Goal: Task Accomplishment & Management: Manage account settings

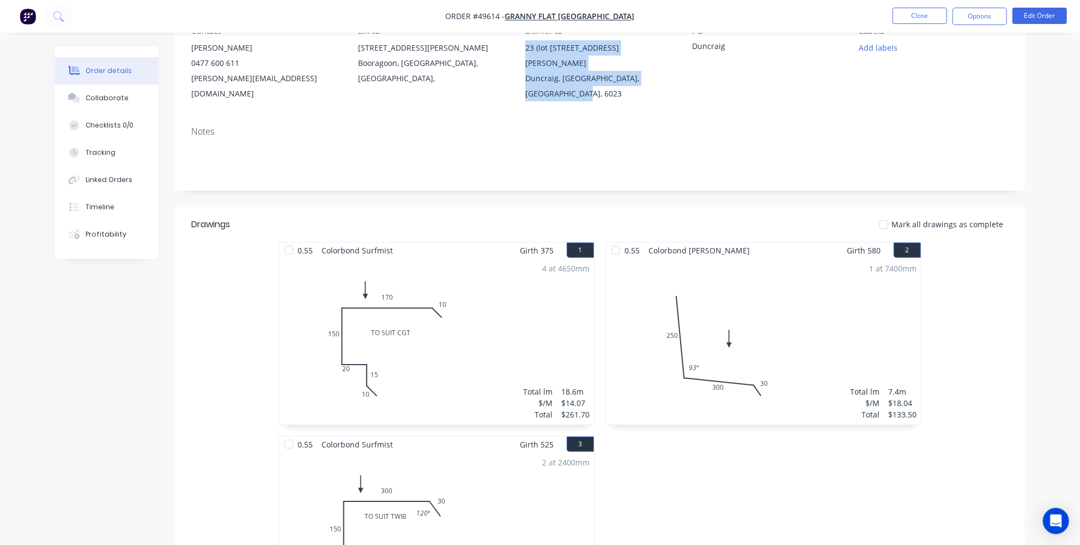
scroll to position [148, 0]
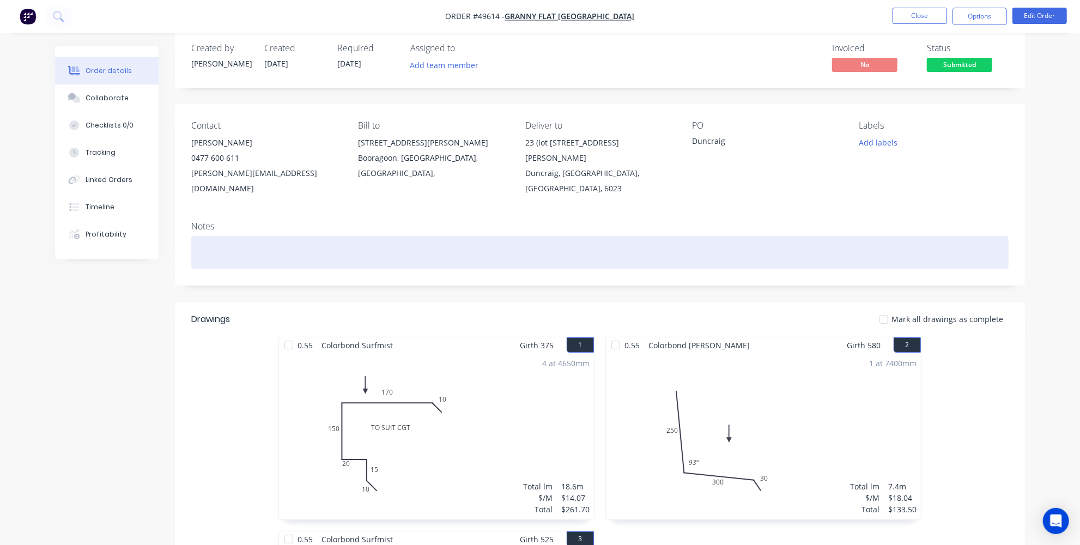
scroll to position [0, 0]
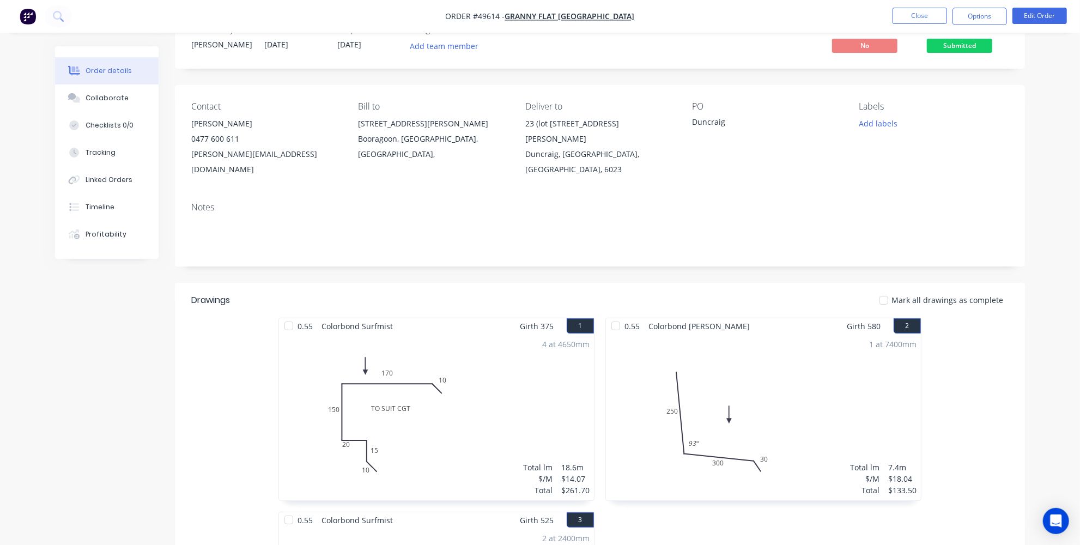
scroll to position [49, 0]
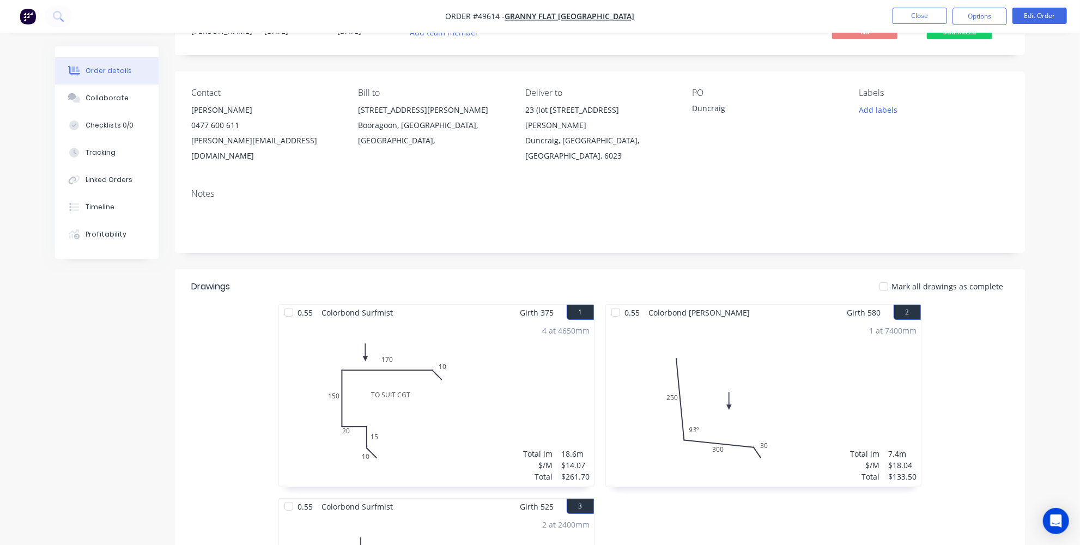
click at [735, 356] on div "1 at 7400mm Total lm $/M Total 7.4m $18.04 $133.50" at bounding box center [763, 403] width 315 height 166
click at [721, 363] on div "1 at 7400mm Total lm $/M Total 7.4m $18.04 $133.50" at bounding box center [763, 403] width 315 height 166
click at [1038, 10] on button "Edit Order" at bounding box center [1039, 16] width 54 height 16
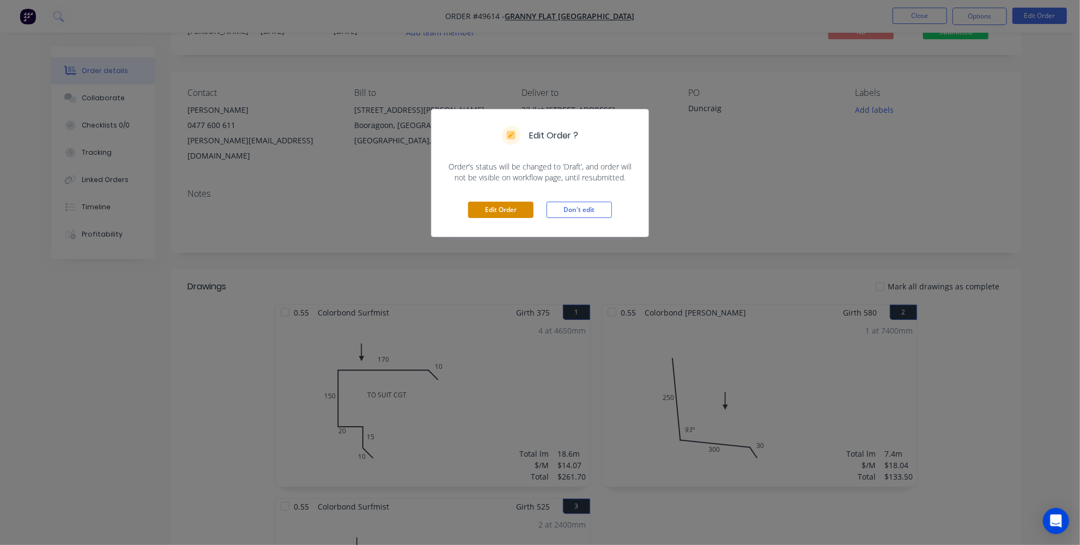
click at [505, 205] on button "Edit Order" at bounding box center [500, 210] width 65 height 16
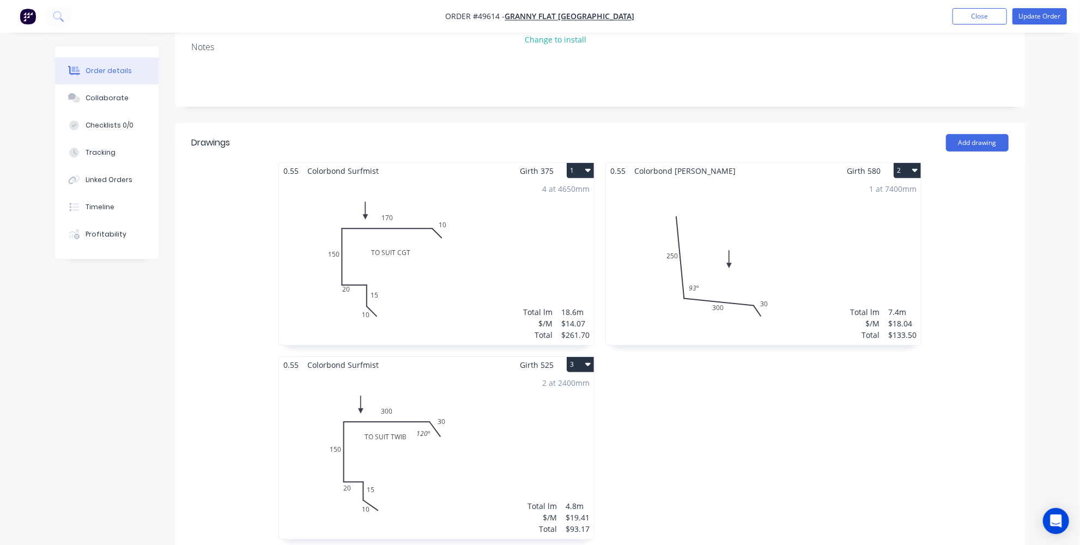
scroll to position [204, 0]
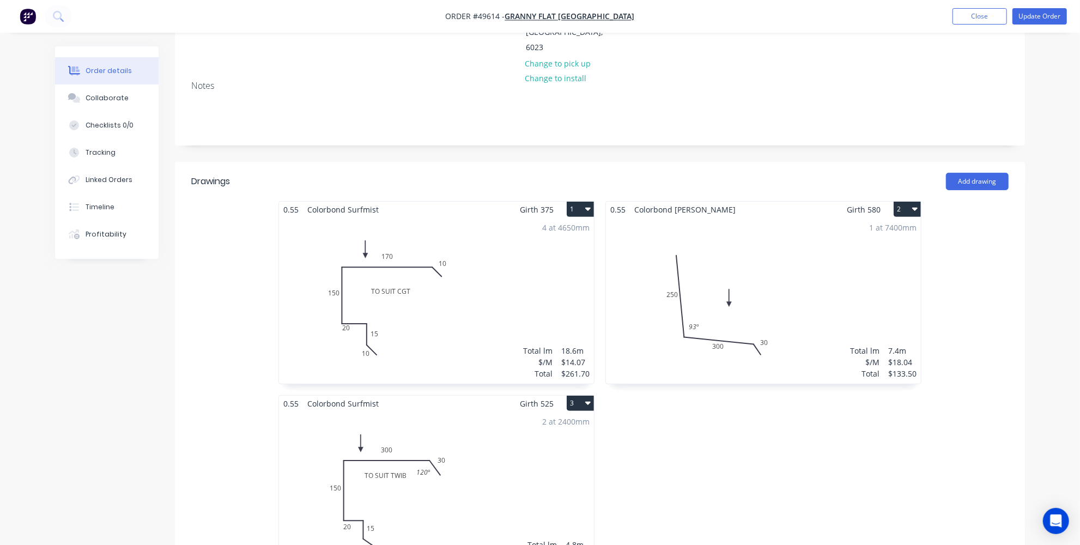
click at [710, 224] on div "1 at 7400mm Total lm $/M Total 7.4m $18.04 $133.50" at bounding box center [763, 300] width 315 height 166
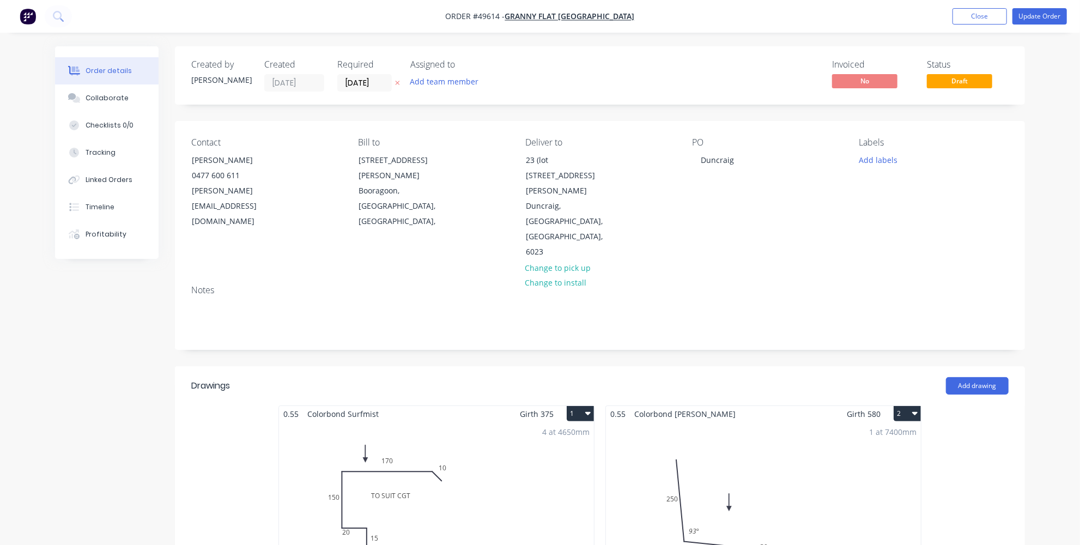
click at [731, 422] on div "1 at 7400mm Total lm $/M Total 7.4m $18.04 $133.50" at bounding box center [763, 505] width 315 height 166
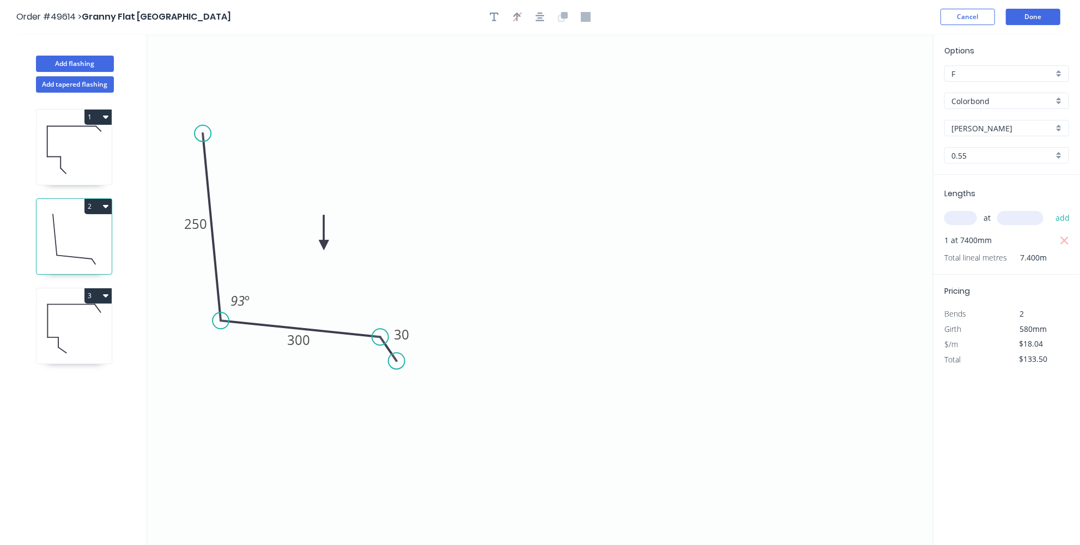
click at [1001, 126] on input "[PERSON_NAME]" at bounding box center [1002, 128] width 102 height 11
click at [975, 175] on div "Surfmist" at bounding box center [1006, 178] width 124 height 19
type input "Surfmist"
click at [1020, 35] on div "Options F F Colorbond Colorbond Surfmist Surfmist 0.55 0.55 Lengths at add 1 at…" at bounding box center [1005, 290] width 147 height 512
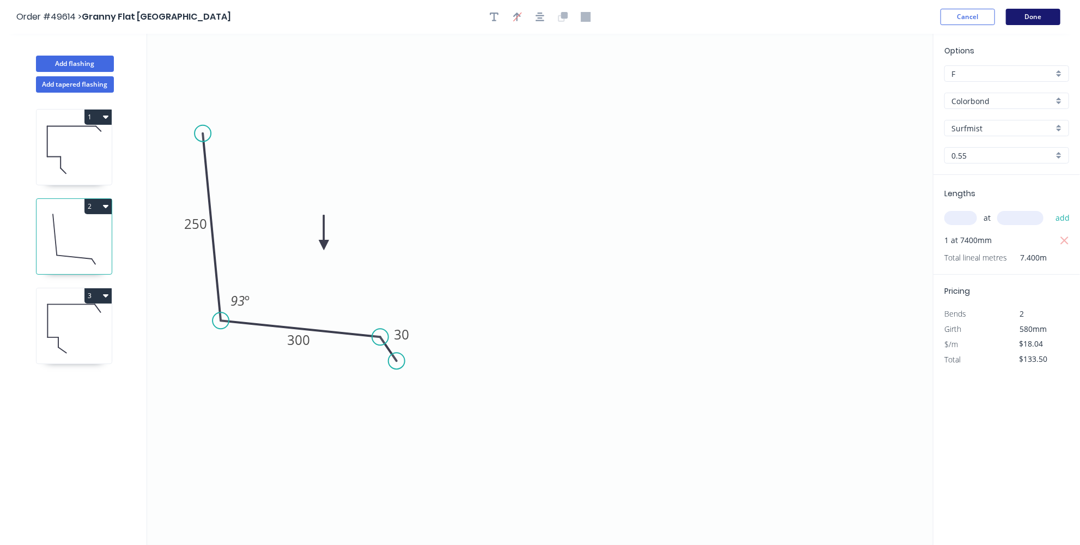
click at [1026, 18] on button "Done" at bounding box center [1032, 17] width 54 height 16
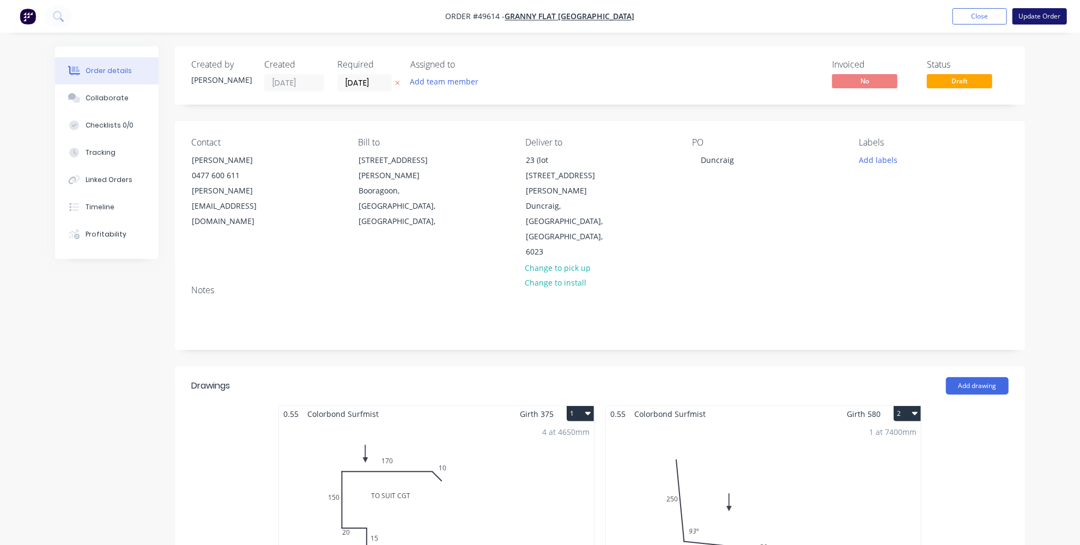
click at [1052, 11] on button "Update Order" at bounding box center [1039, 16] width 54 height 16
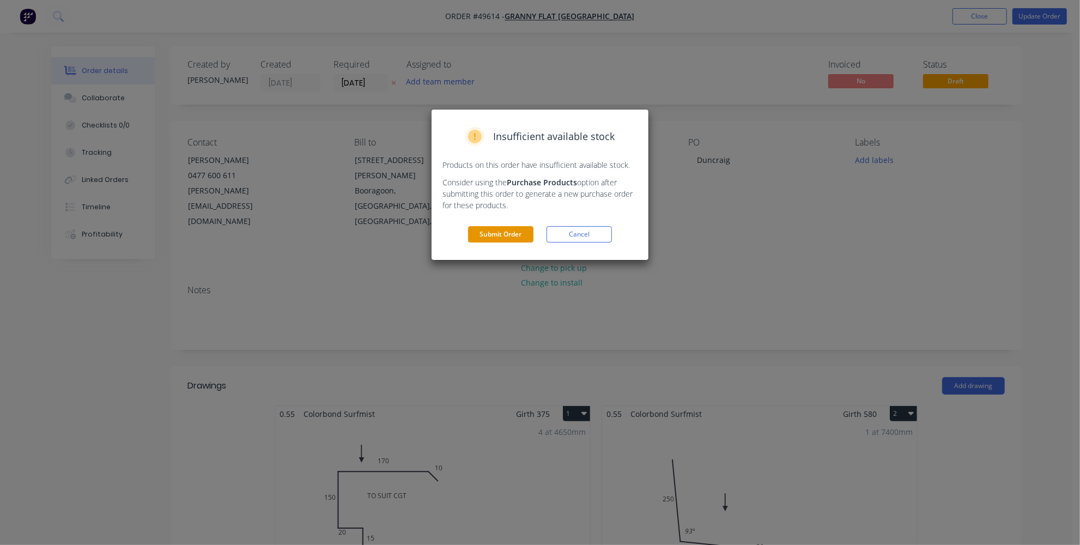
click at [487, 233] on button "Submit Order" at bounding box center [500, 234] width 65 height 16
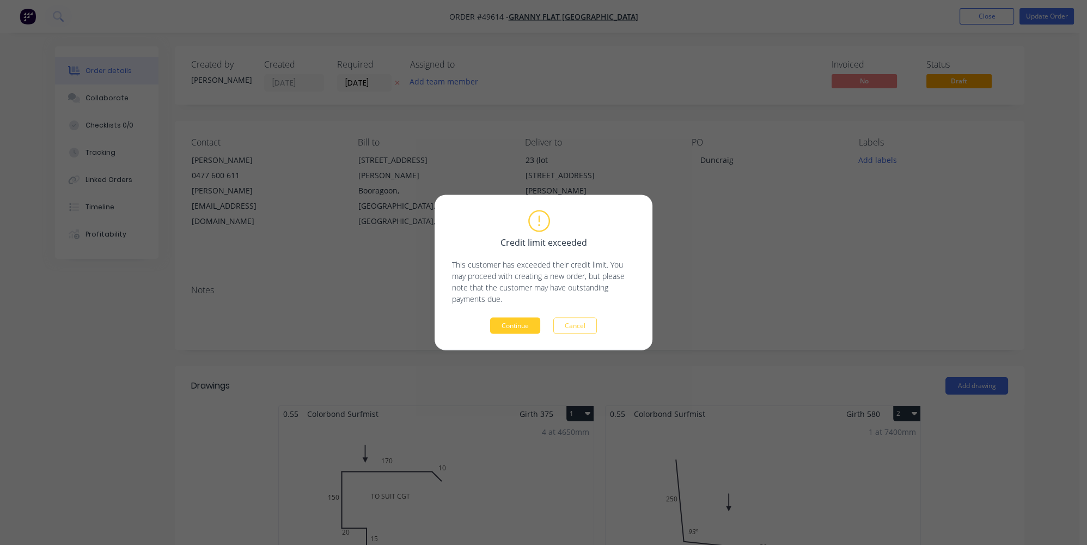
click at [514, 328] on button "Continue" at bounding box center [515, 326] width 50 height 16
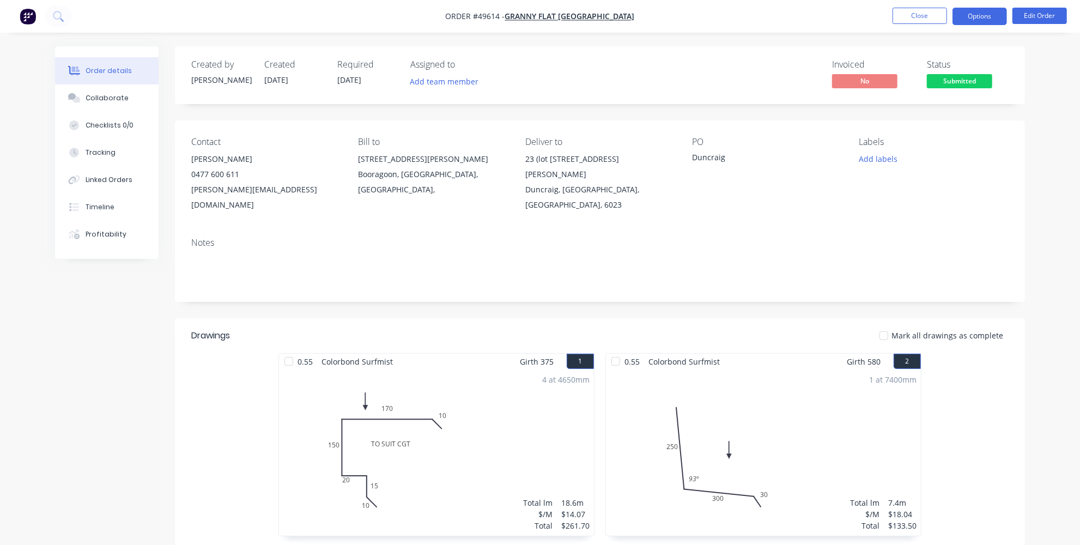
click at [980, 15] on button "Options" at bounding box center [979, 16] width 54 height 17
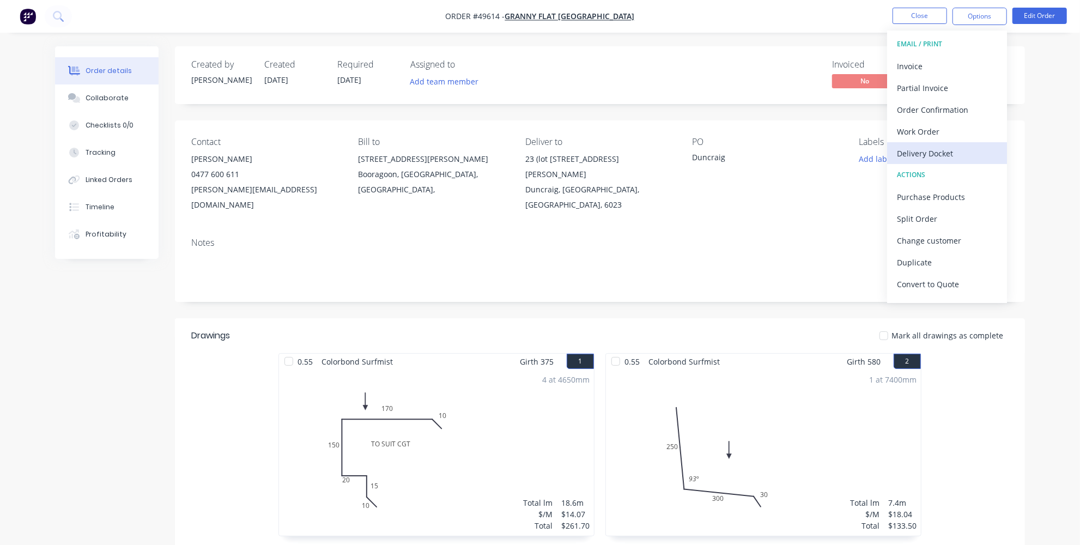
click at [919, 151] on div "Delivery Docket" at bounding box center [947, 153] width 100 height 16
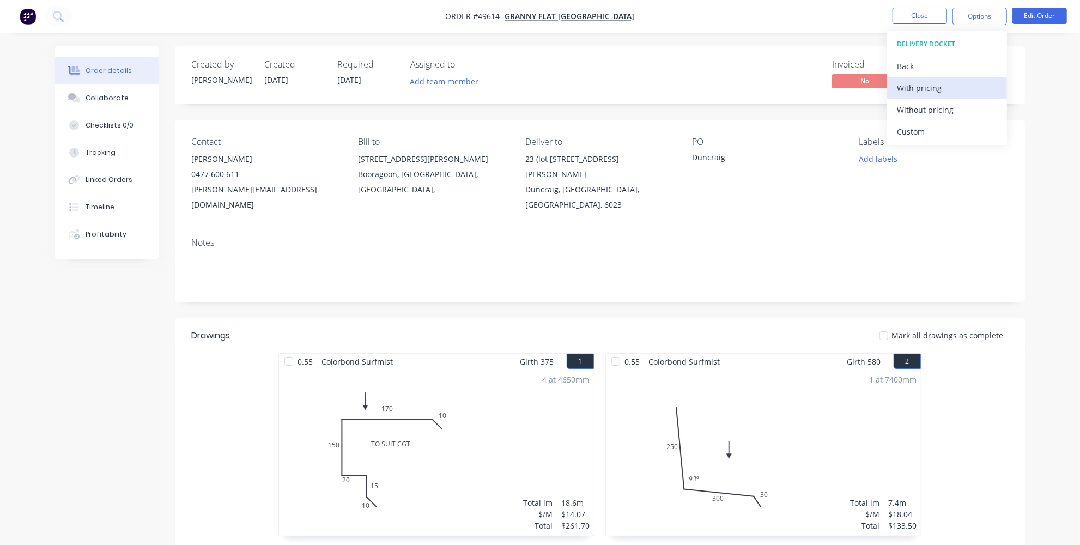
click at [929, 90] on div "With pricing" at bounding box center [947, 88] width 100 height 16
click at [700, 165] on div "Duncraig" at bounding box center [760, 158] width 136 height 15
click at [722, 157] on div "Duncraig" at bounding box center [760, 158] width 136 height 15
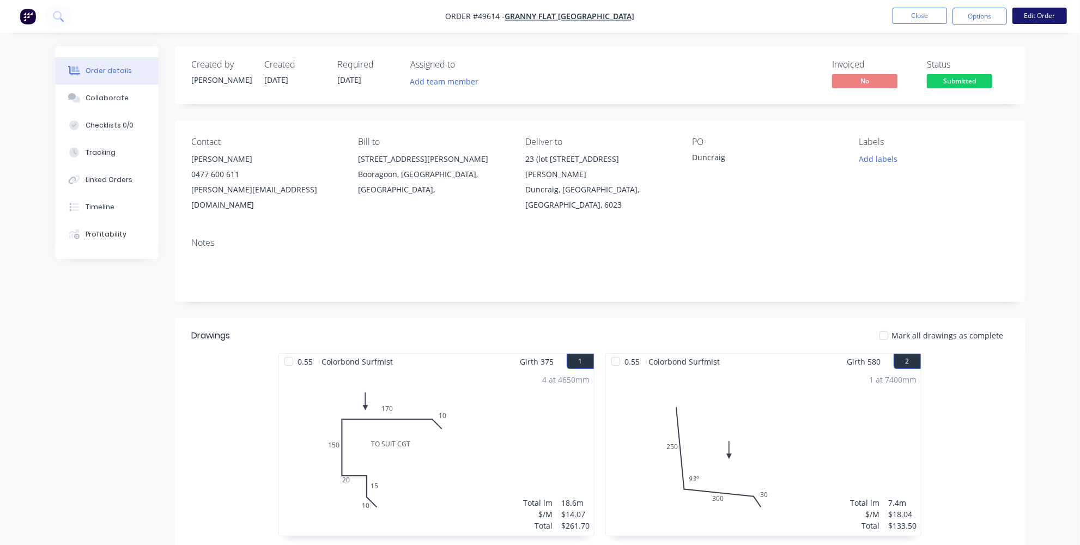
click at [1050, 16] on button "Edit Order" at bounding box center [1039, 16] width 54 height 16
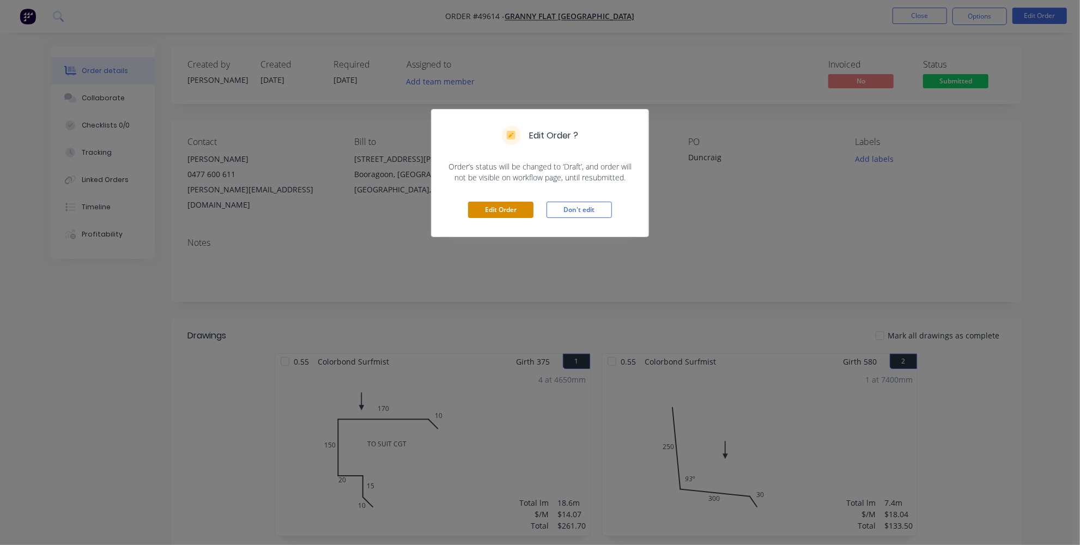
click at [502, 209] on button "Edit Order" at bounding box center [500, 210] width 65 height 16
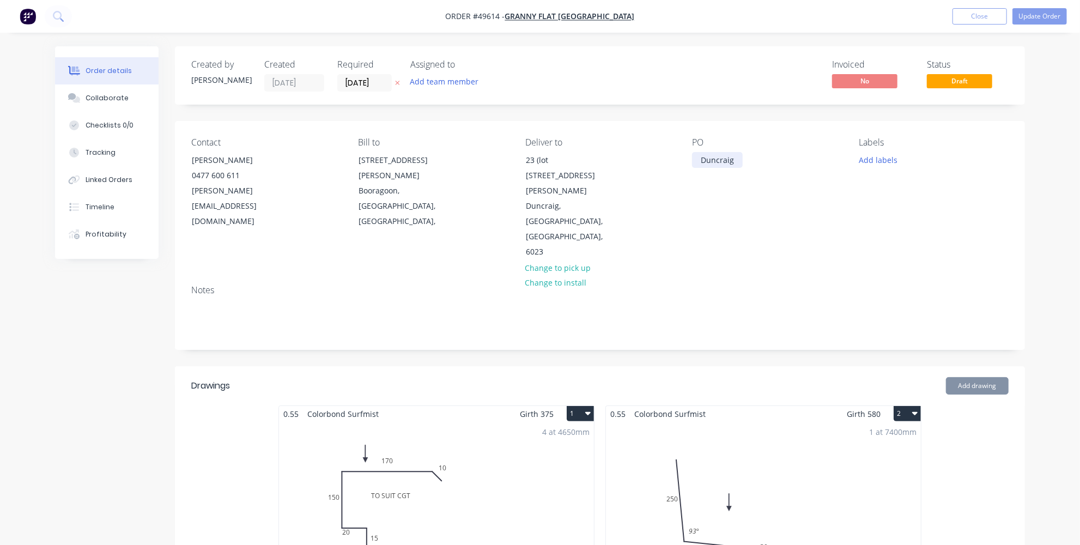
click at [732, 157] on div "Duncraig" at bounding box center [717, 160] width 51 height 16
click at [1047, 8] on nav "Order #49614 - Granny Flat [GEOGRAPHIC_DATA] Add product Close Update Order" at bounding box center [540, 16] width 1080 height 33
click at [1048, 10] on button "Update Order" at bounding box center [1039, 16] width 54 height 16
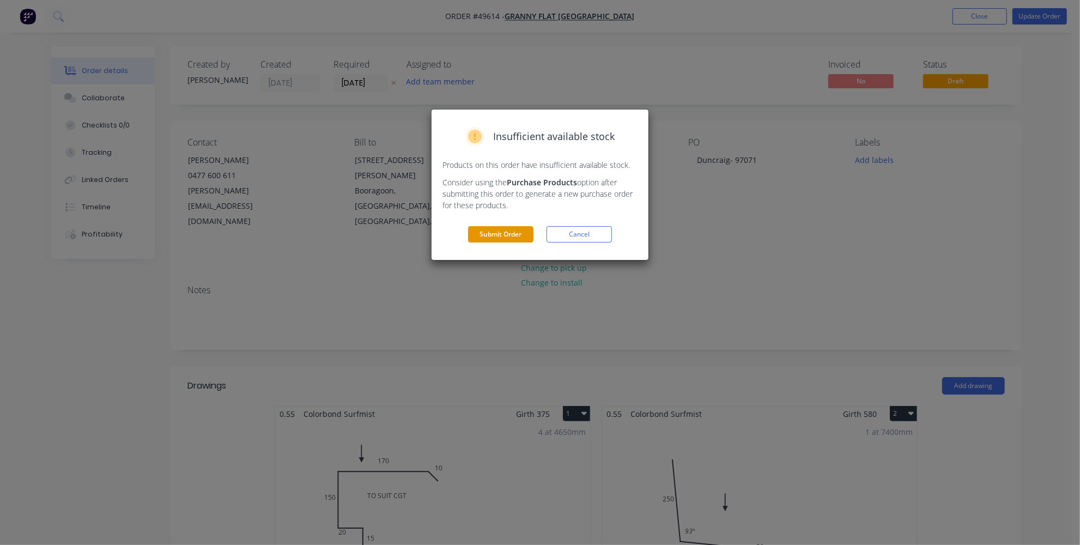
click at [502, 237] on button "Submit Order" at bounding box center [500, 234] width 65 height 16
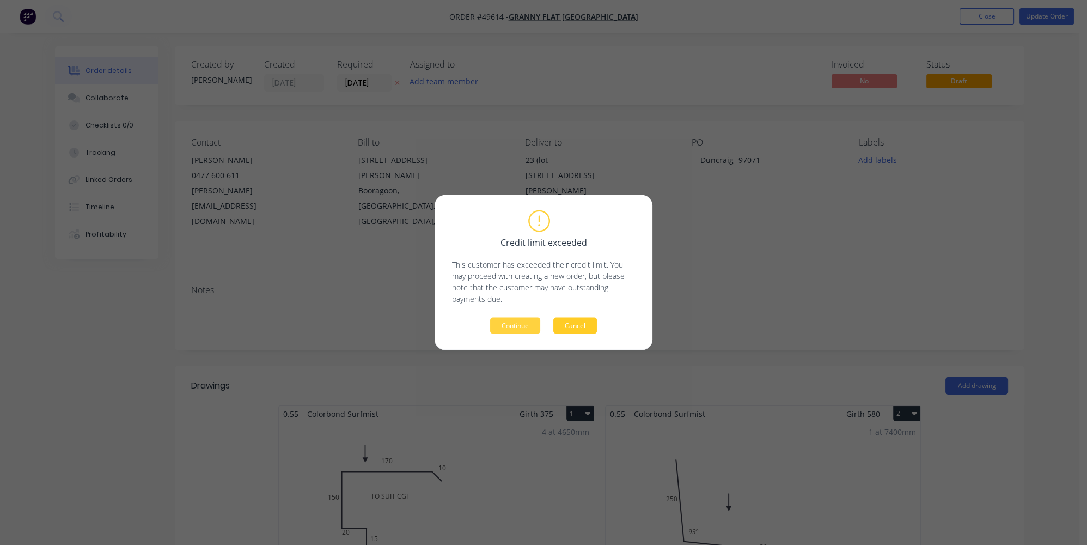
click at [592, 326] on button "Cancel" at bounding box center [575, 326] width 44 height 16
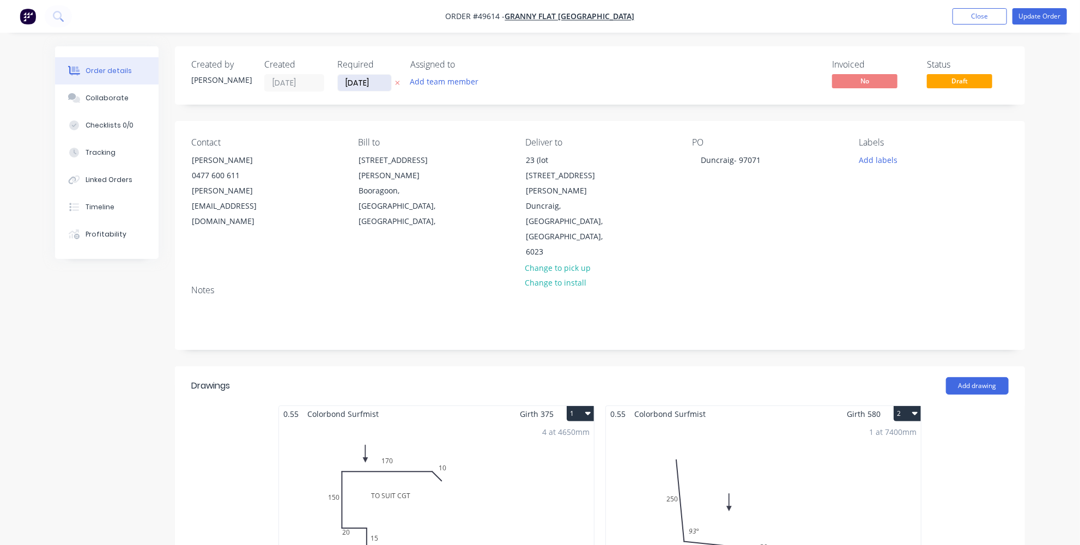
click at [358, 85] on input "[DATE]" at bounding box center [364, 83] width 53 height 16
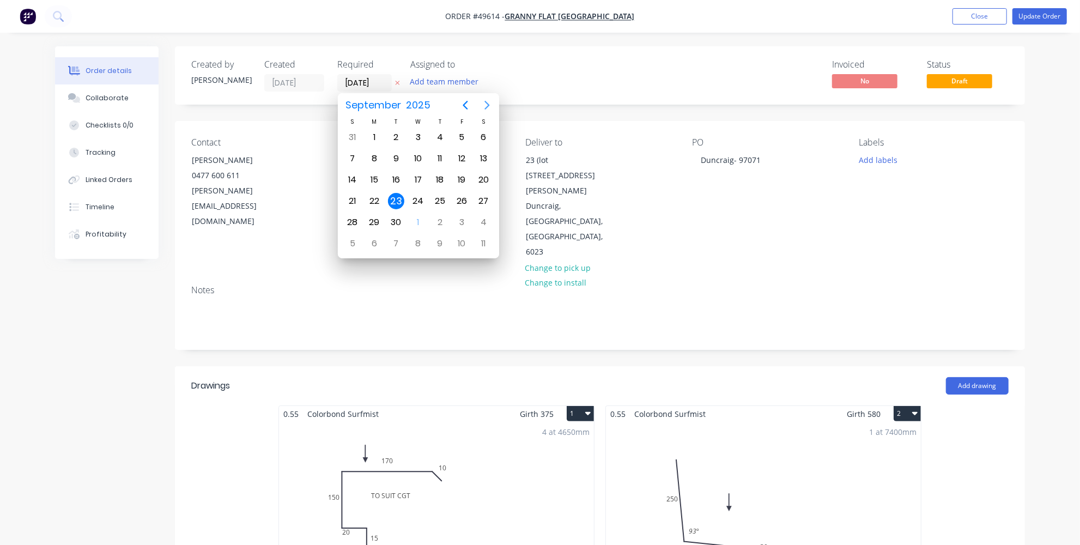
click at [483, 105] on icon "Next page" at bounding box center [486, 105] width 13 height 13
click at [392, 158] on div "7" at bounding box center [396, 158] width 16 height 16
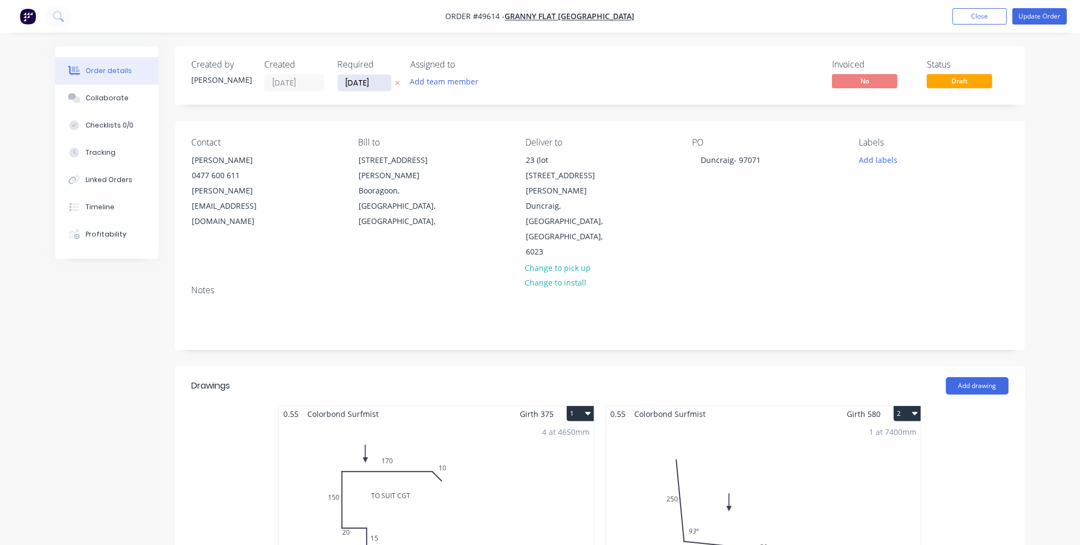
click at [381, 83] on input "[DATE]" at bounding box center [364, 83] width 53 height 16
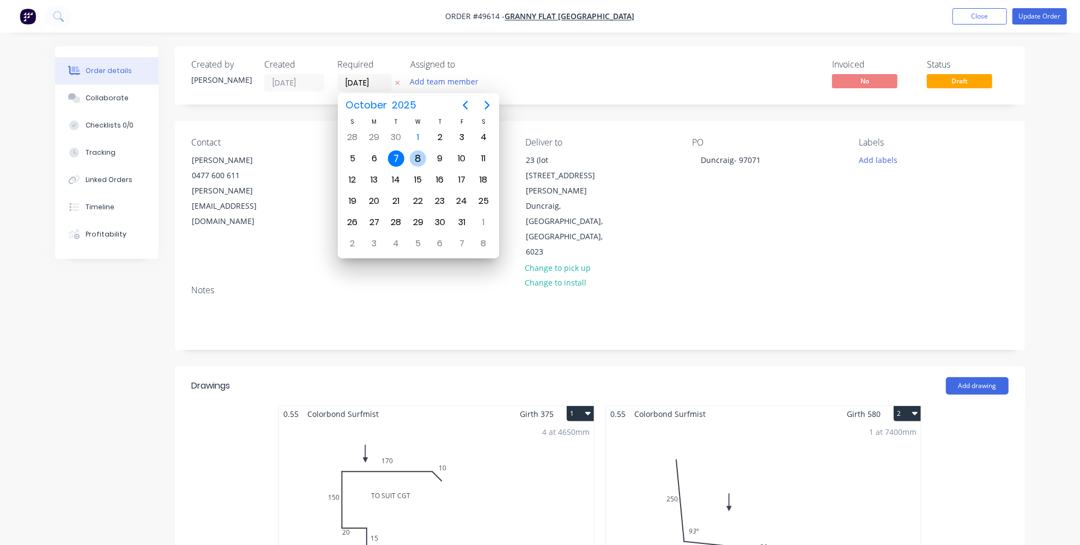
click at [423, 160] on div "8" at bounding box center [418, 158] width 16 height 16
type input "[DATE]"
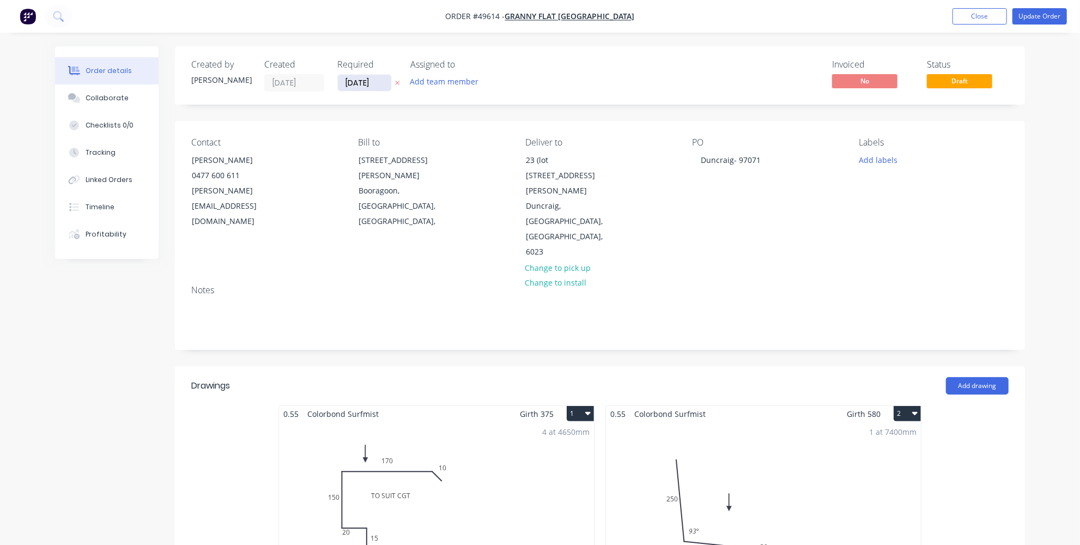
click at [370, 76] on input "[DATE]" at bounding box center [364, 83] width 53 height 16
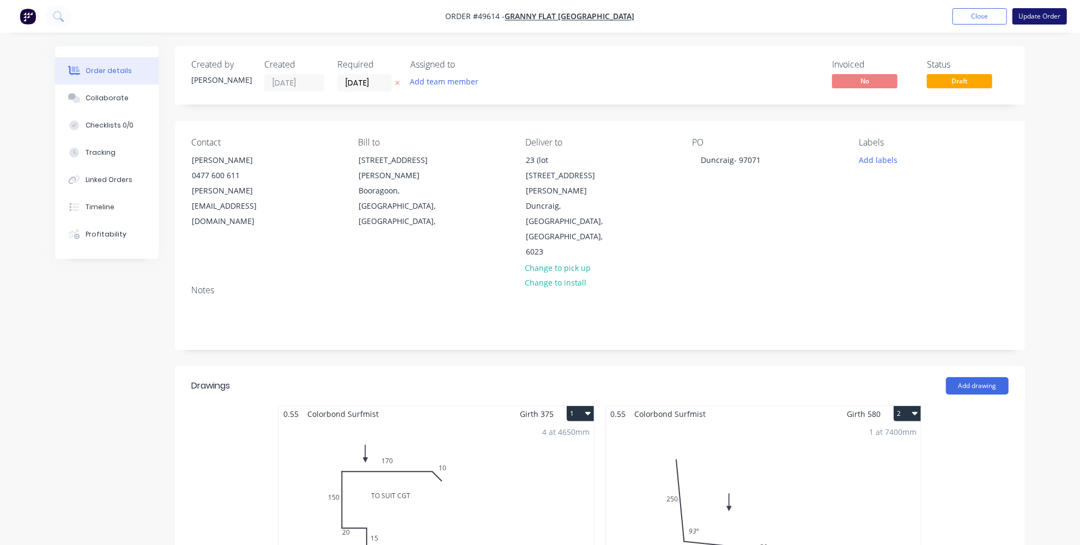
click at [1025, 16] on button "Update Order" at bounding box center [1039, 16] width 54 height 16
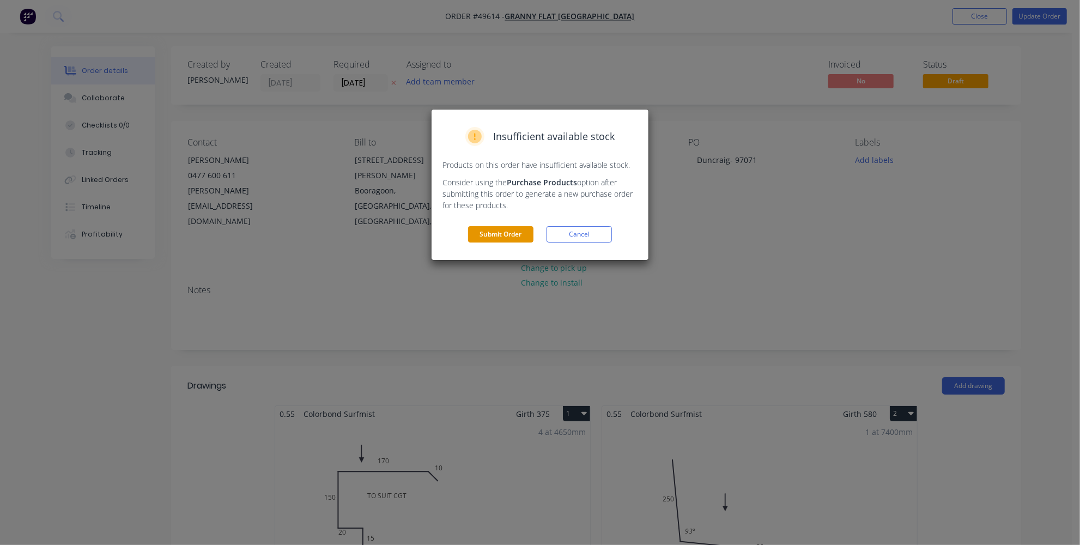
click at [509, 235] on button "Submit Order" at bounding box center [500, 234] width 65 height 16
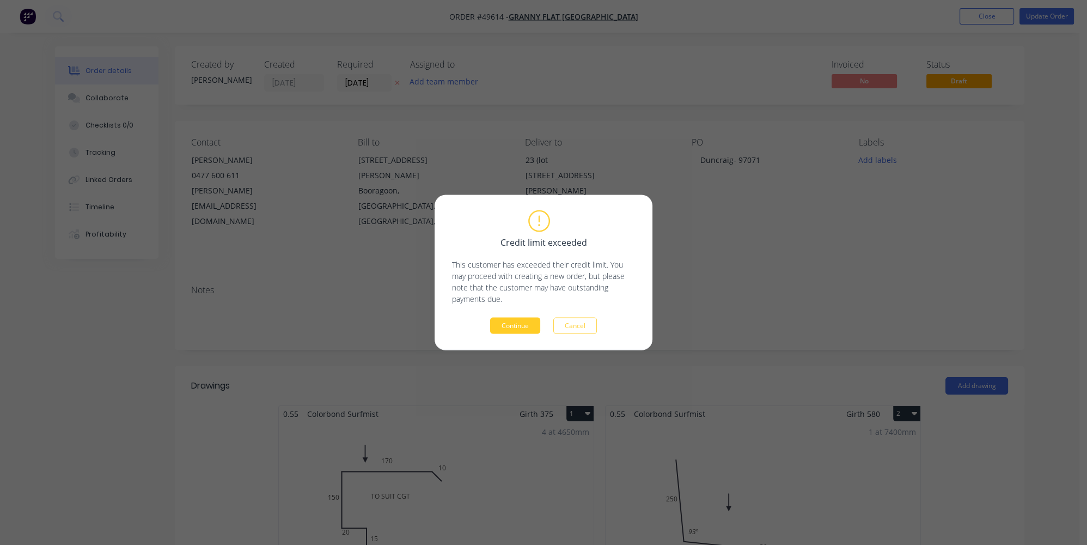
click at [513, 326] on button "Continue" at bounding box center [515, 326] width 50 height 16
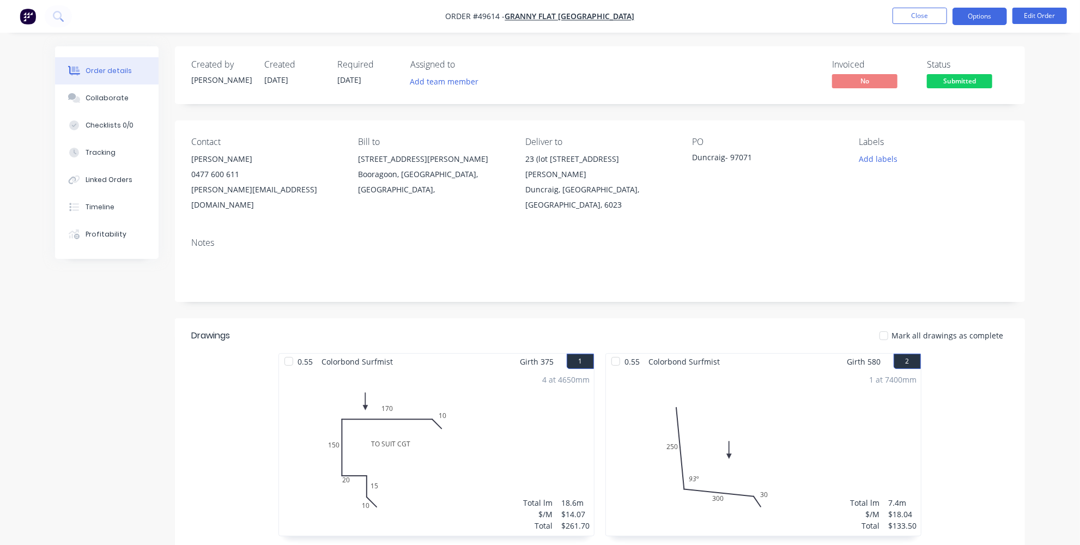
click at [971, 16] on button "Options" at bounding box center [979, 16] width 54 height 17
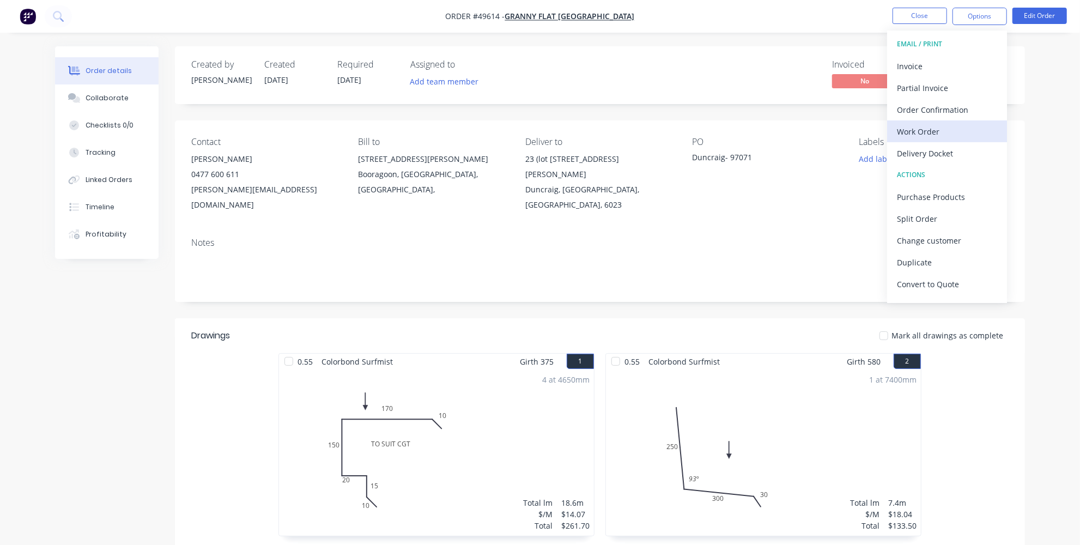
click at [918, 136] on div "Work Order" at bounding box center [947, 132] width 100 height 16
click at [913, 132] on div "Custom" at bounding box center [947, 132] width 100 height 16
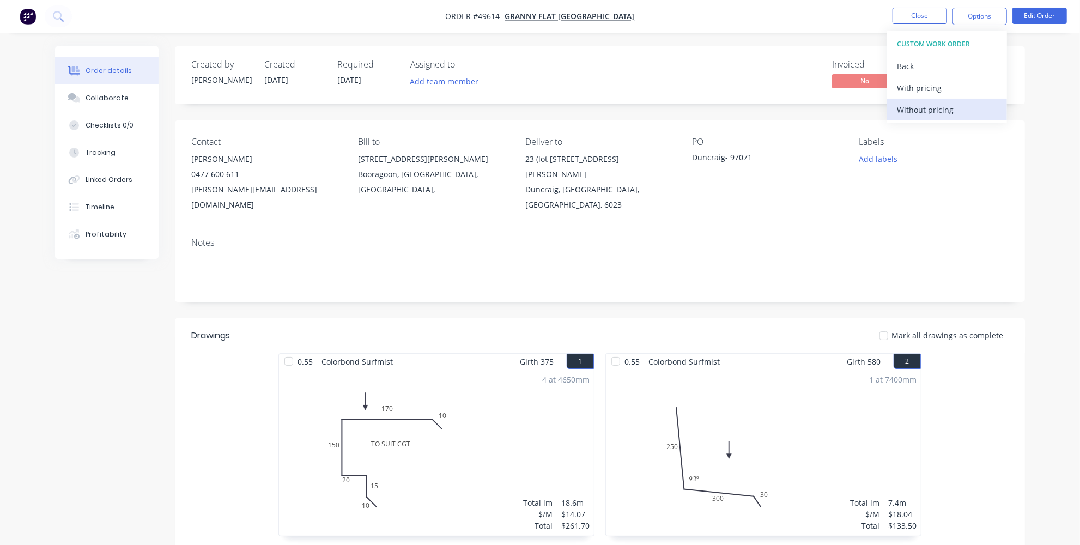
click at [920, 108] on div "Without pricing" at bounding box center [947, 110] width 100 height 16
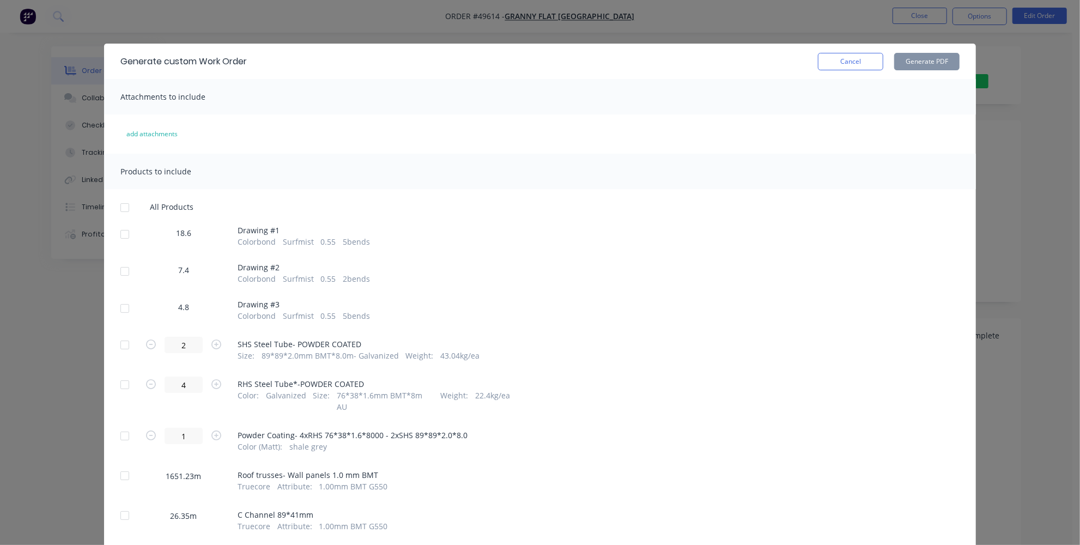
click at [125, 233] on div at bounding box center [125, 234] width 22 height 22
click at [121, 266] on div at bounding box center [125, 271] width 22 height 22
click at [123, 306] on div at bounding box center [125, 308] width 22 height 22
click at [914, 65] on button "Generate PDF" at bounding box center [926, 61] width 65 height 17
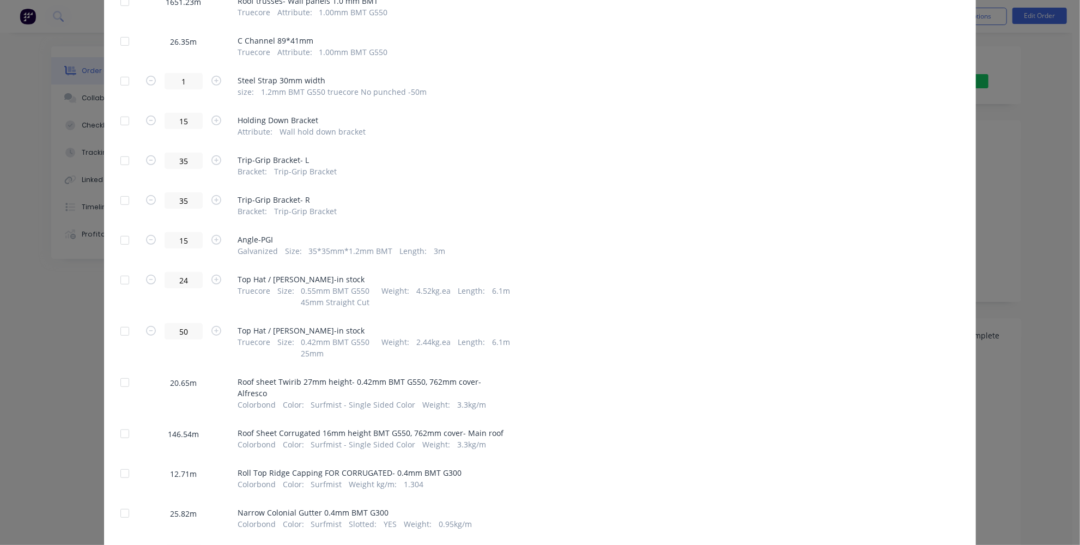
scroll to position [495, 0]
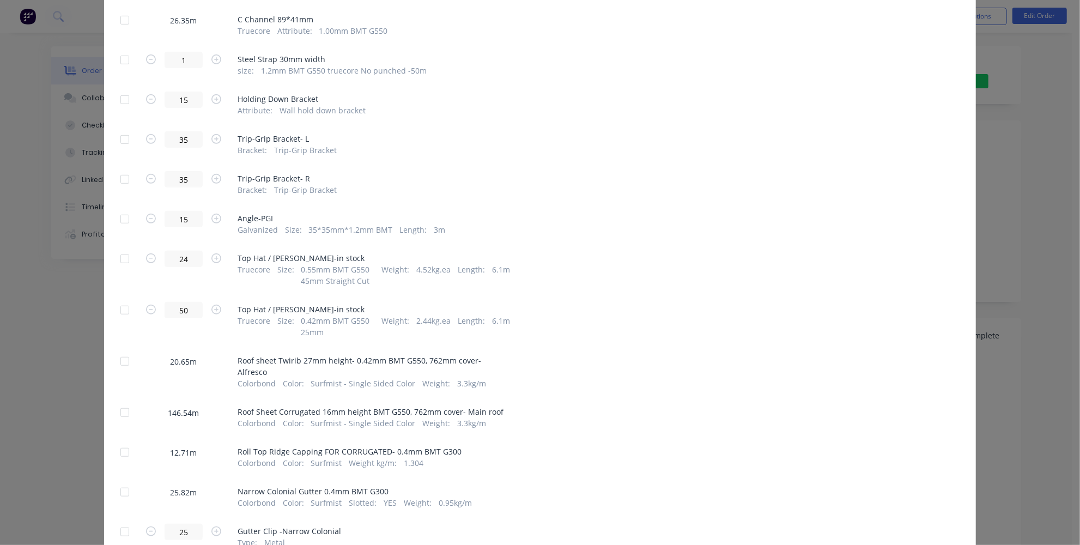
click at [121, 350] on div at bounding box center [125, 361] width 22 height 22
click at [125, 401] on div at bounding box center [125, 412] width 22 height 22
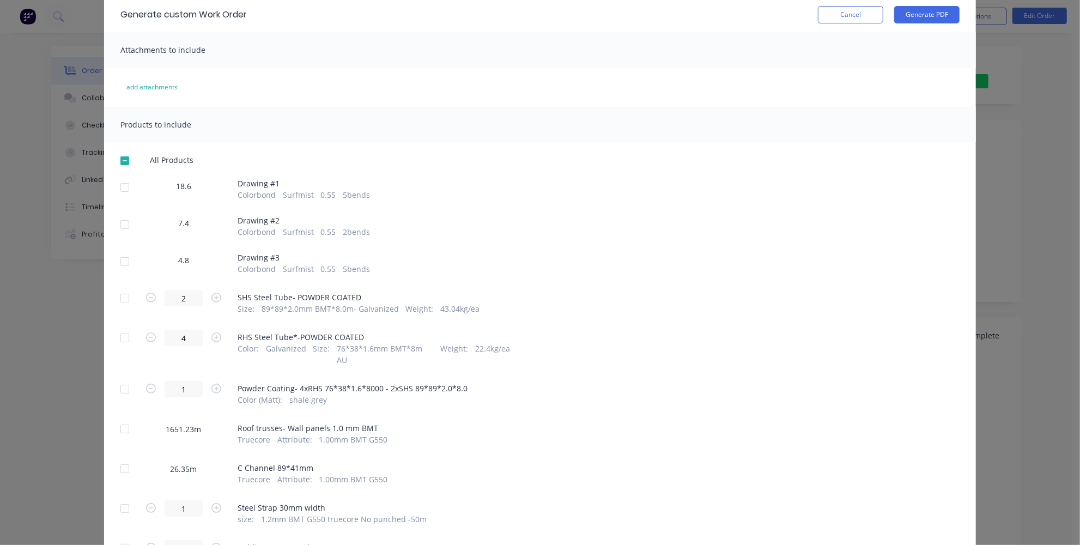
scroll to position [0, 0]
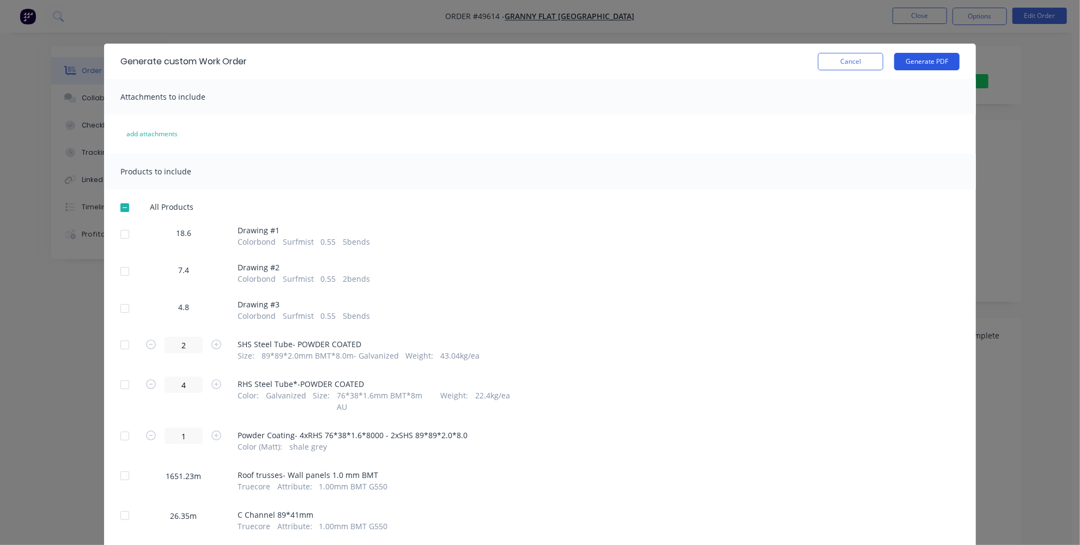
click at [929, 56] on button "Generate PDF" at bounding box center [926, 61] width 65 height 17
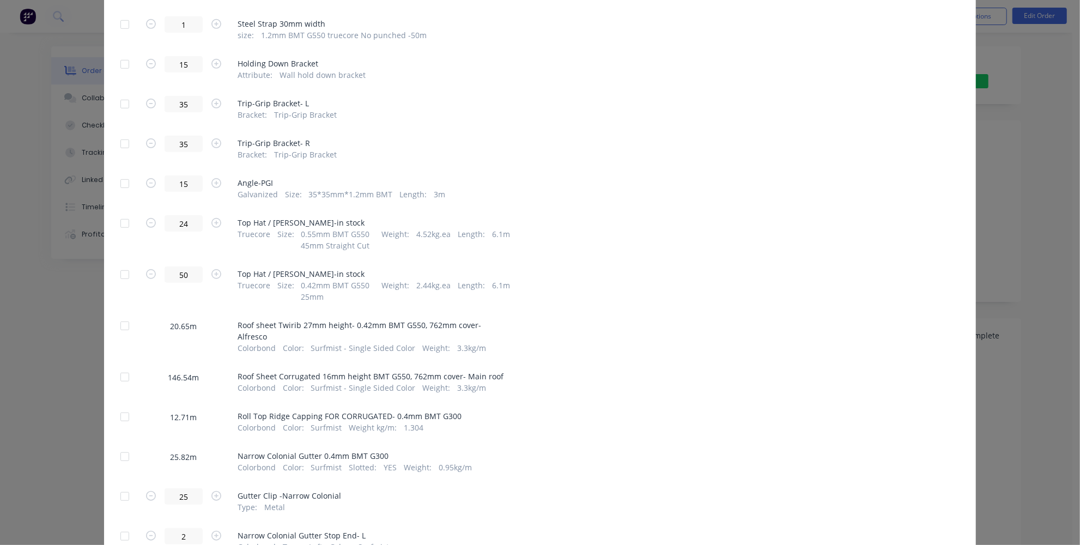
scroll to position [544, 0]
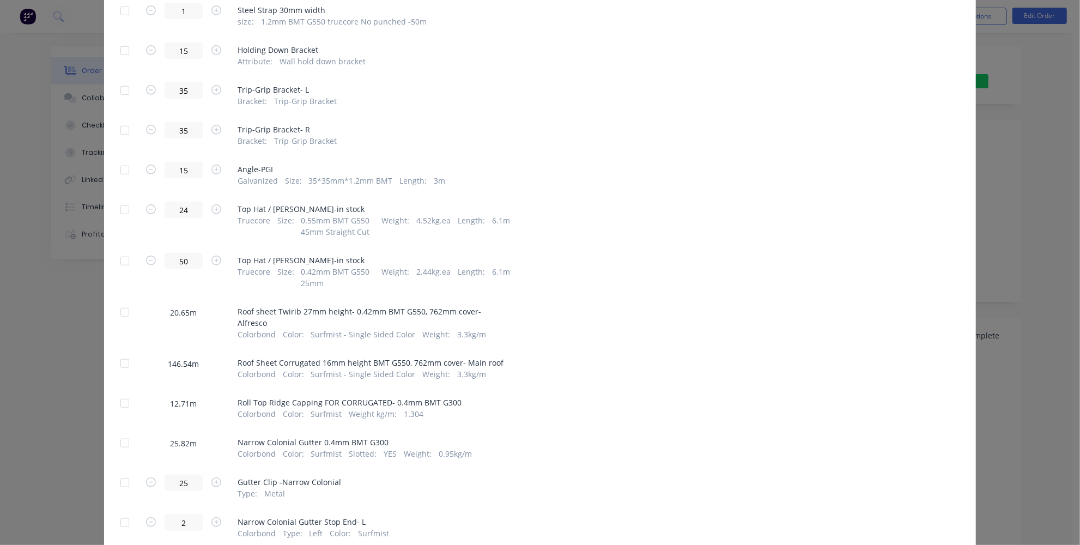
click at [119, 392] on div at bounding box center [125, 403] width 22 height 22
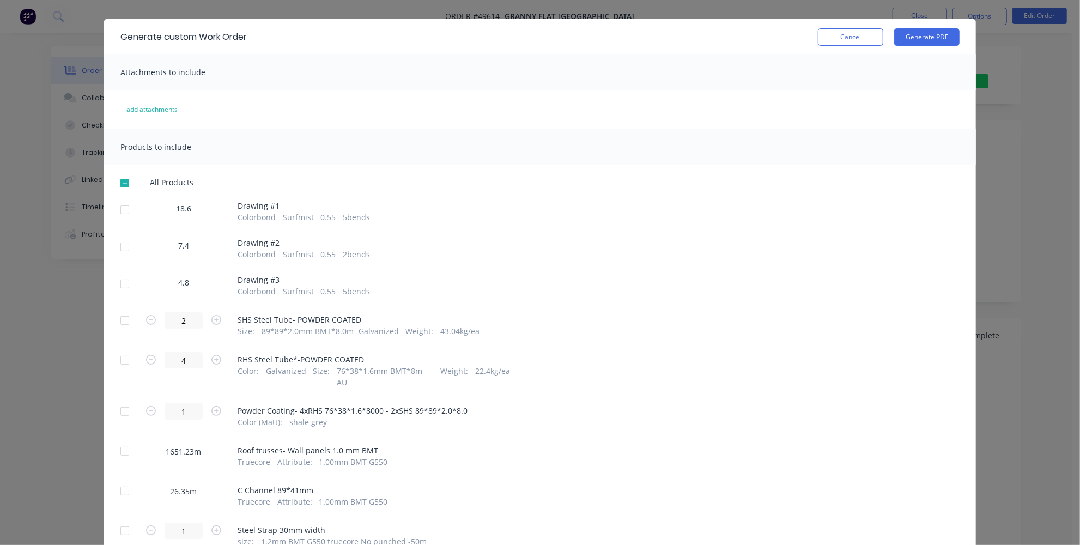
scroll to position [0, 0]
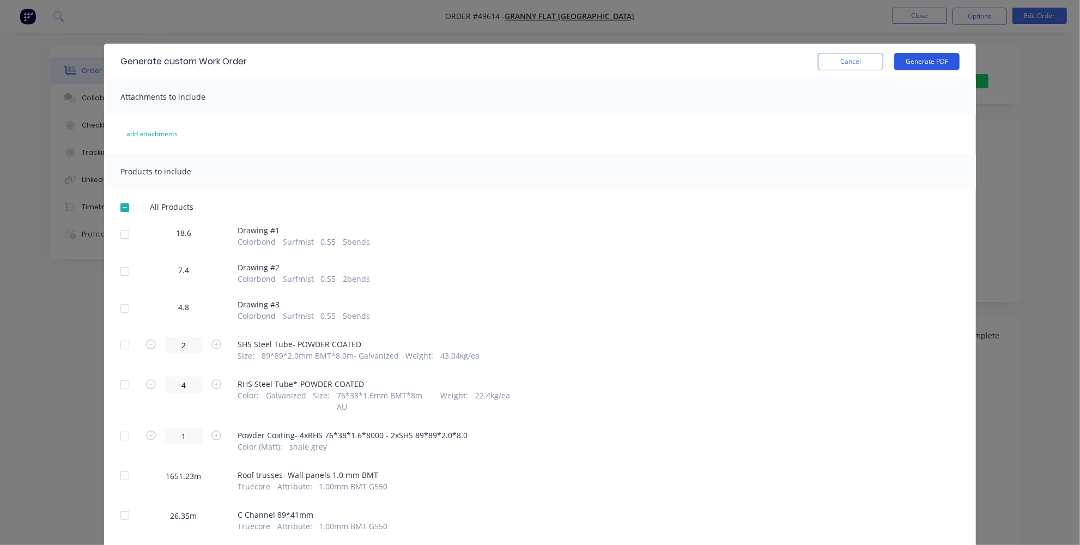
click at [913, 64] on button "Generate PDF" at bounding box center [926, 61] width 65 height 17
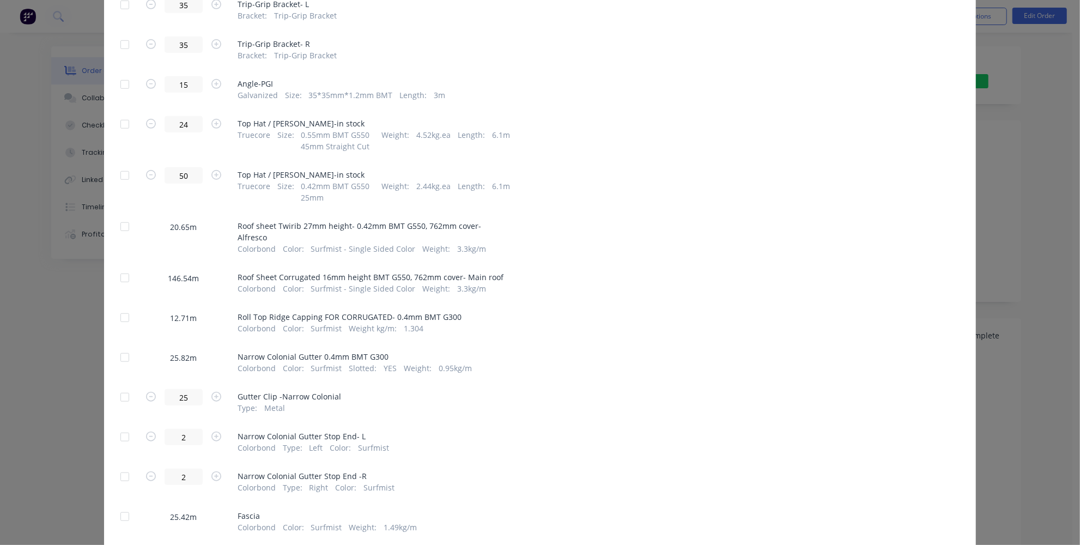
scroll to position [643, 0]
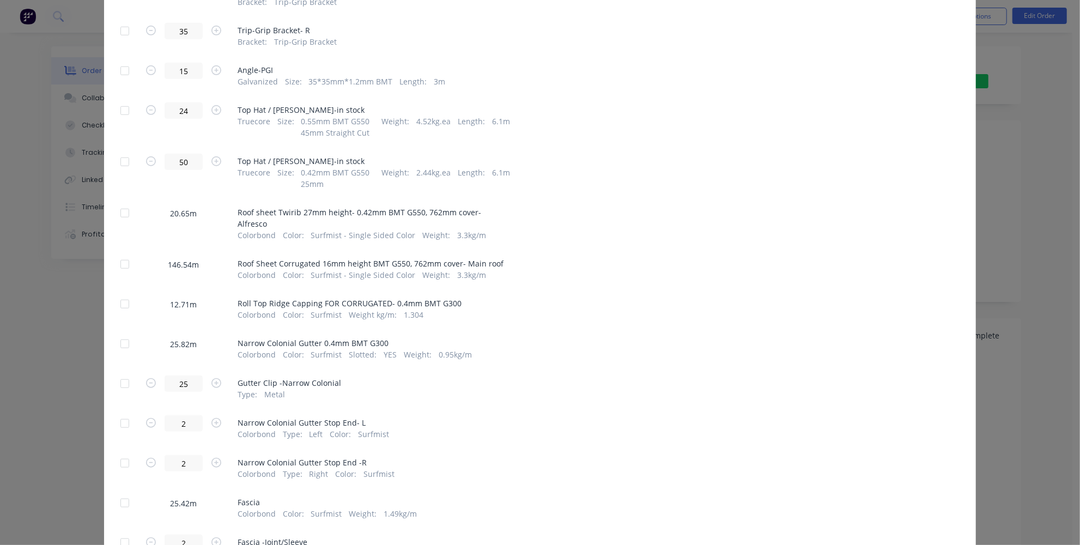
click at [124, 333] on div at bounding box center [125, 344] width 22 height 22
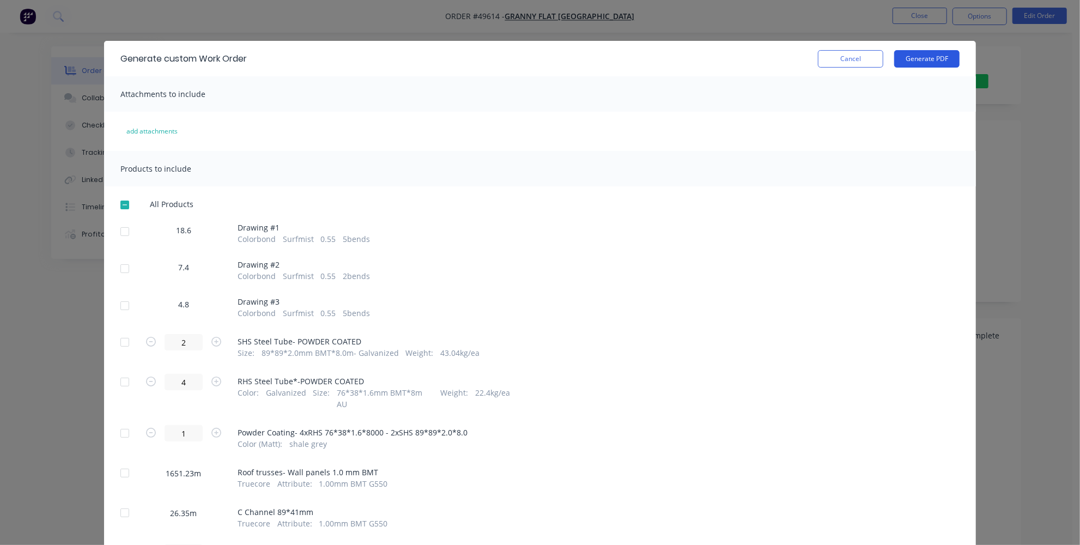
scroll to position [0, 0]
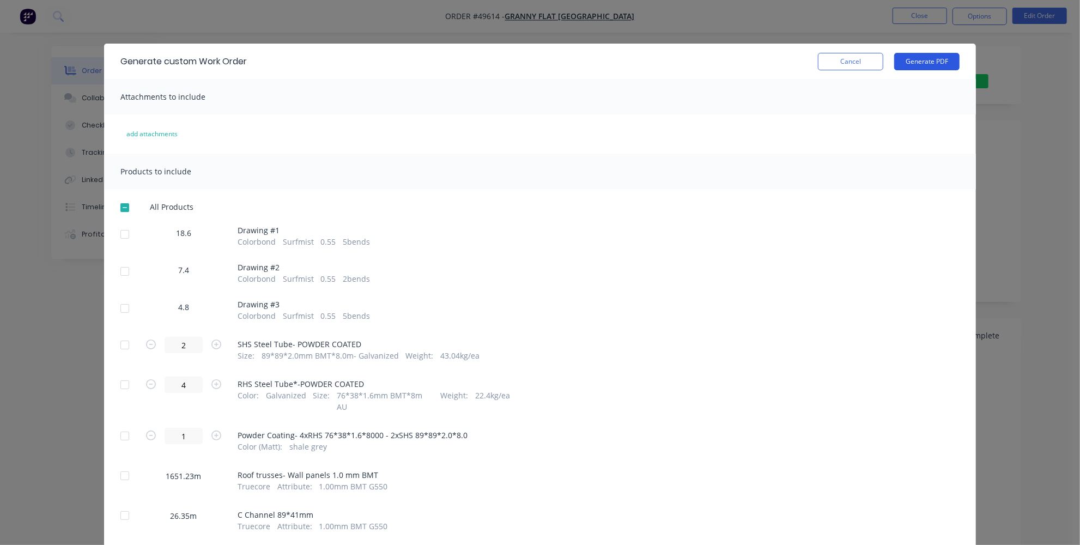
click at [917, 65] on button "Generate PDF" at bounding box center [926, 61] width 65 height 17
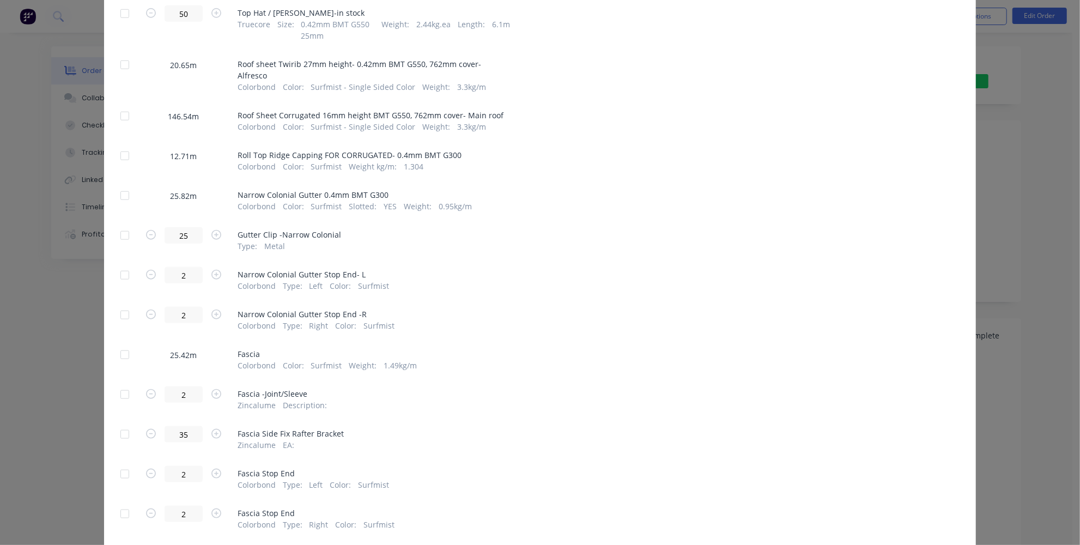
scroll to position [772, 0]
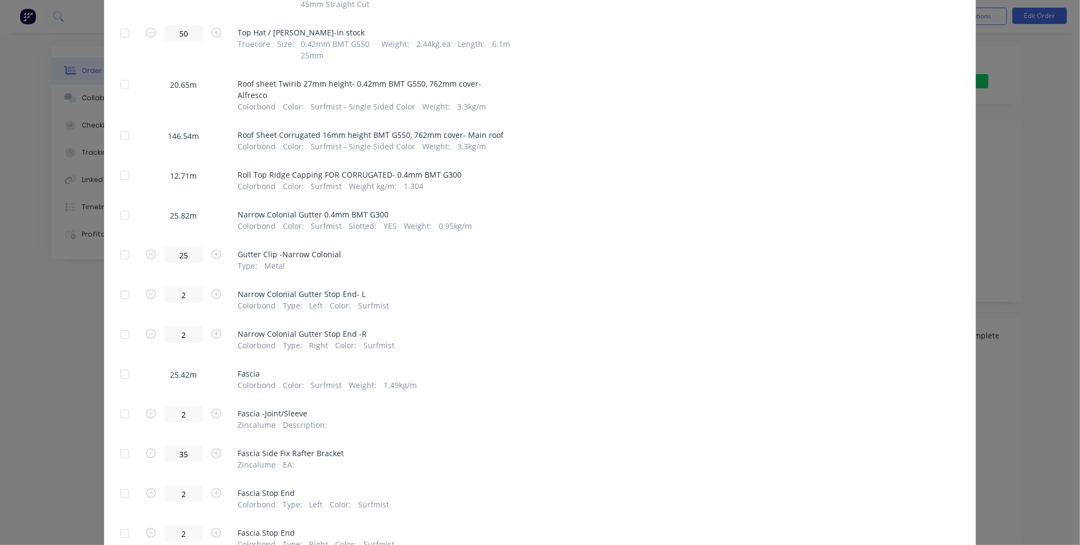
click at [115, 363] on div at bounding box center [125, 374] width 22 height 22
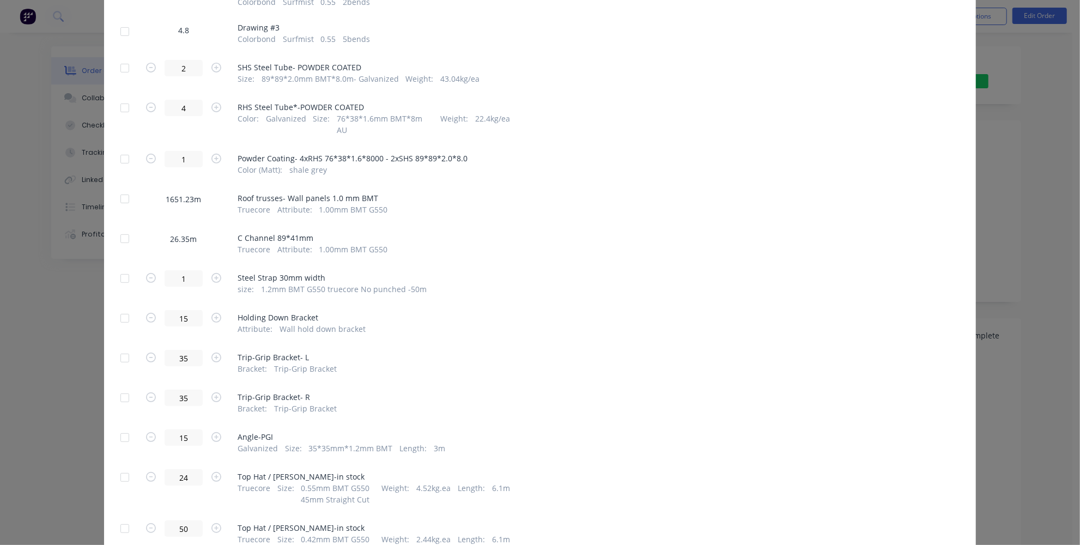
scroll to position [0, 0]
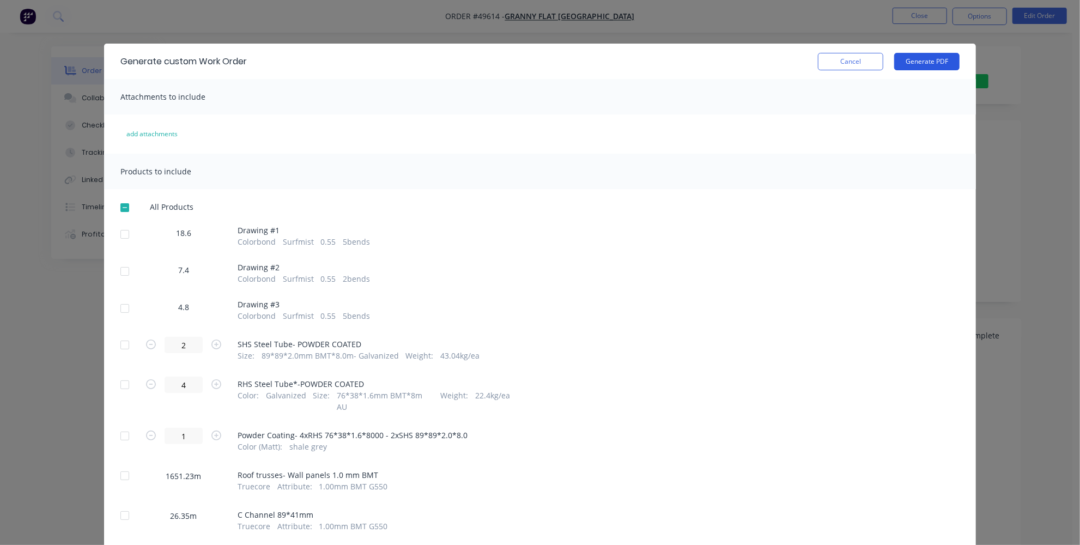
click at [937, 60] on button "Generate PDF" at bounding box center [926, 61] width 65 height 17
click at [873, 65] on button "Cancel" at bounding box center [850, 61] width 65 height 17
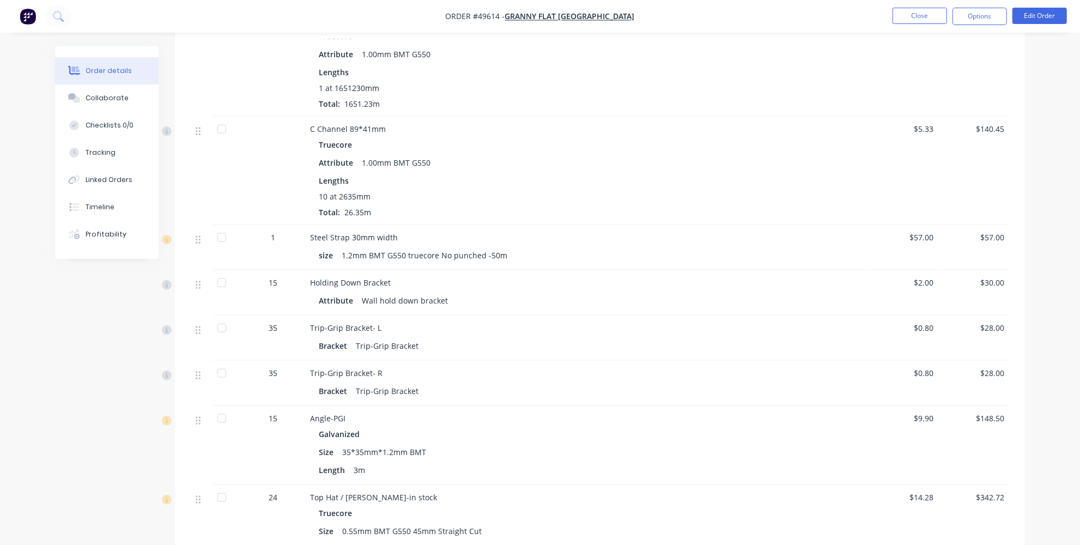
scroll to position [891, 0]
